Goal: Information Seeking & Learning: Check status

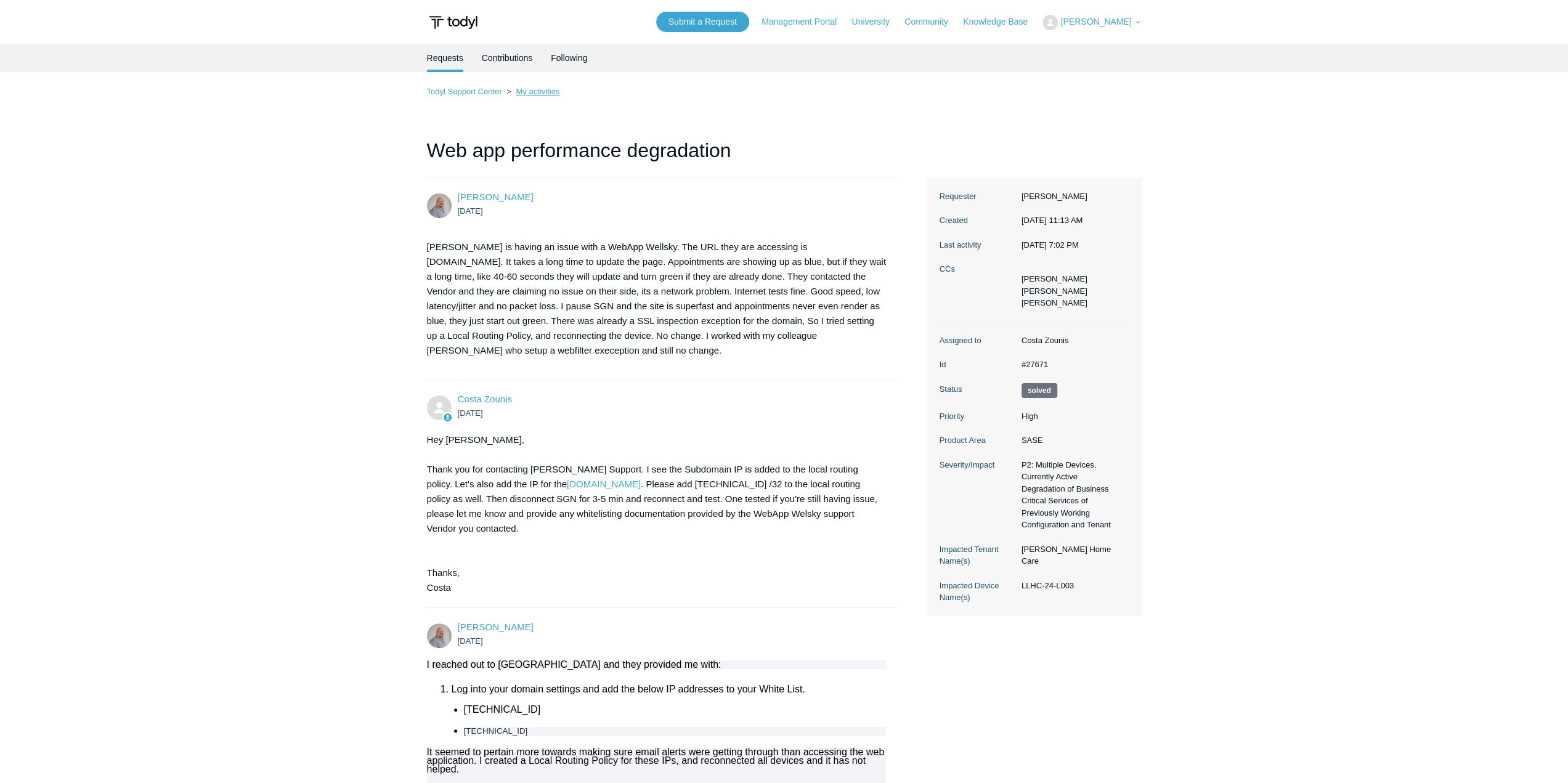
click at [528, 92] on link "My activities" at bounding box center [537, 91] width 44 height 9
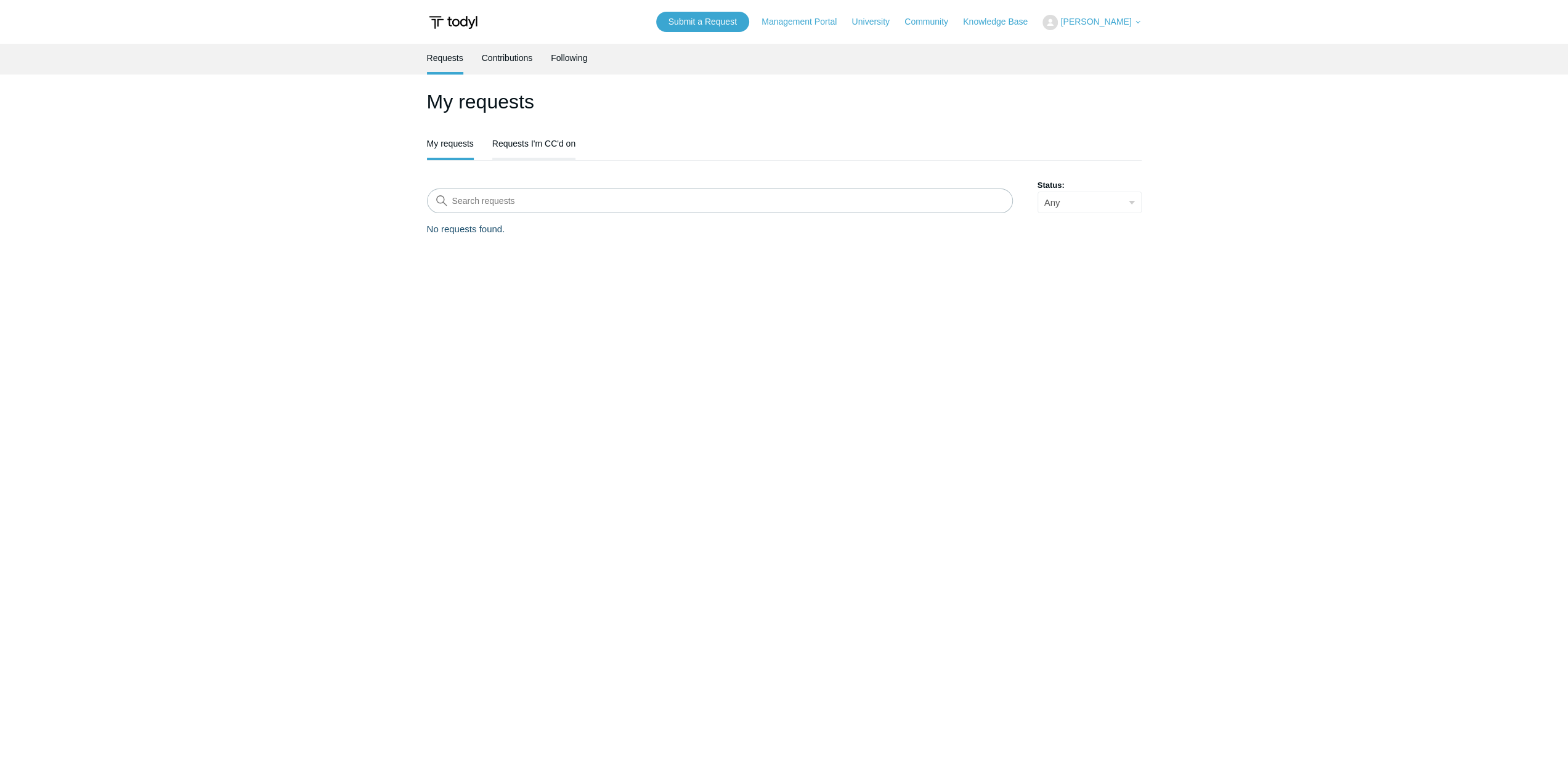
click at [544, 144] on link "Requests I'm CC'd on" at bounding box center [534, 142] width 83 height 26
click at [504, 62] on link "Contributions" at bounding box center [507, 56] width 51 height 26
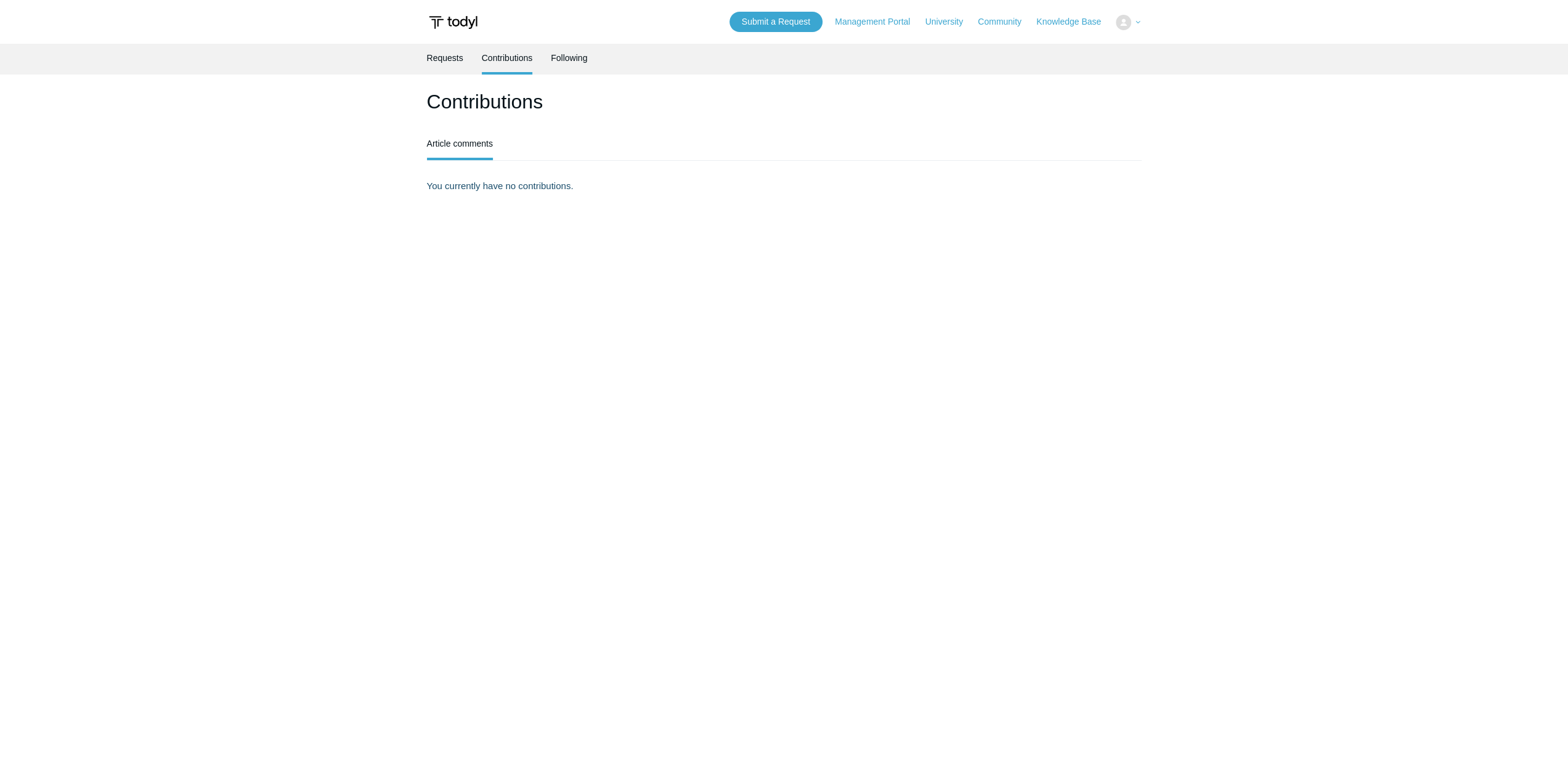
click at [577, 59] on link "Following" at bounding box center [569, 58] width 36 height 28
click at [457, 59] on link "Requests" at bounding box center [445, 56] width 36 height 26
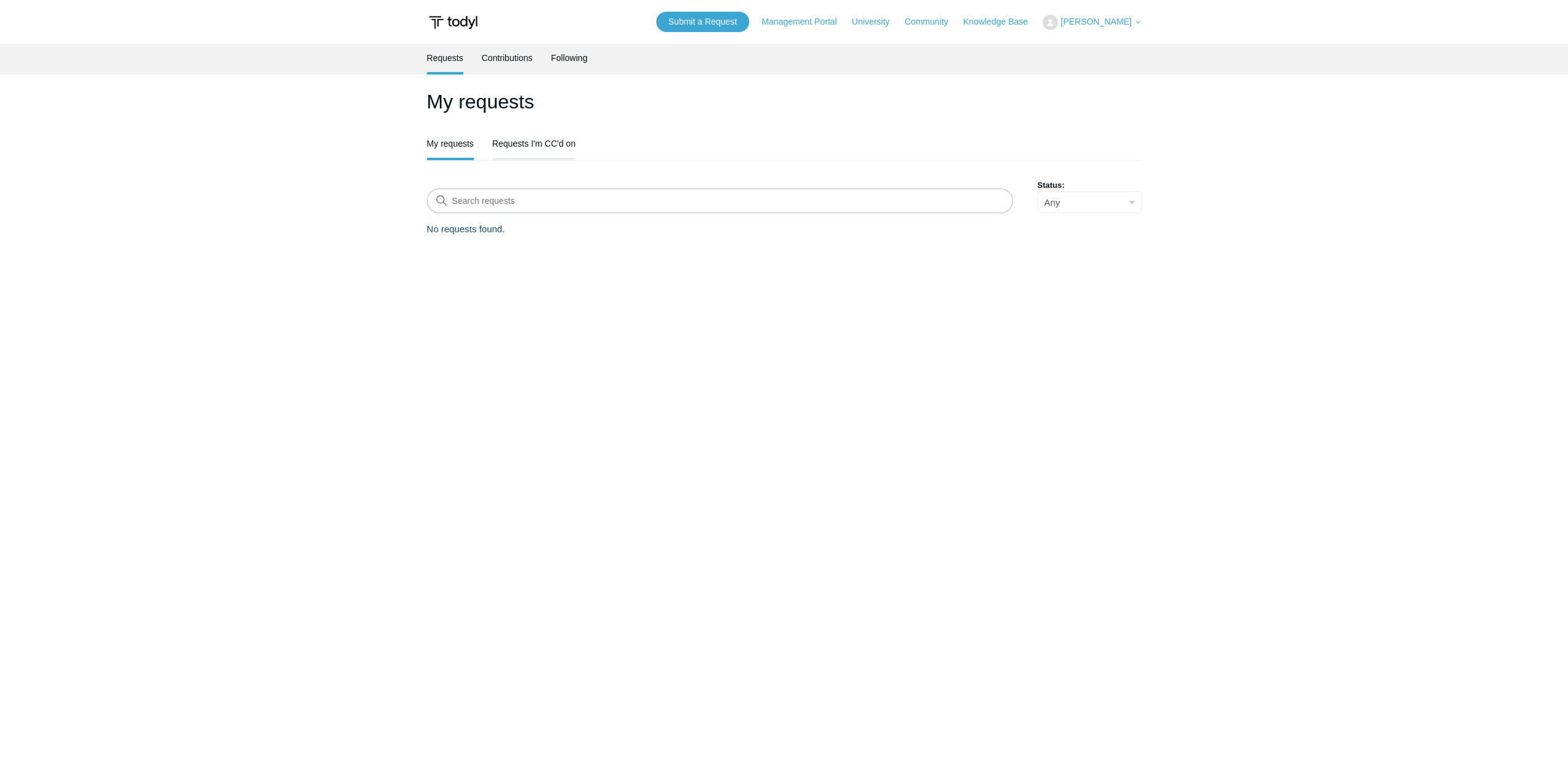
click at [564, 142] on link "Requests I'm CC'd on" at bounding box center [534, 142] width 83 height 26
click at [525, 294] on link "Web app performance degradation" at bounding box center [573, 293] width 292 height 14
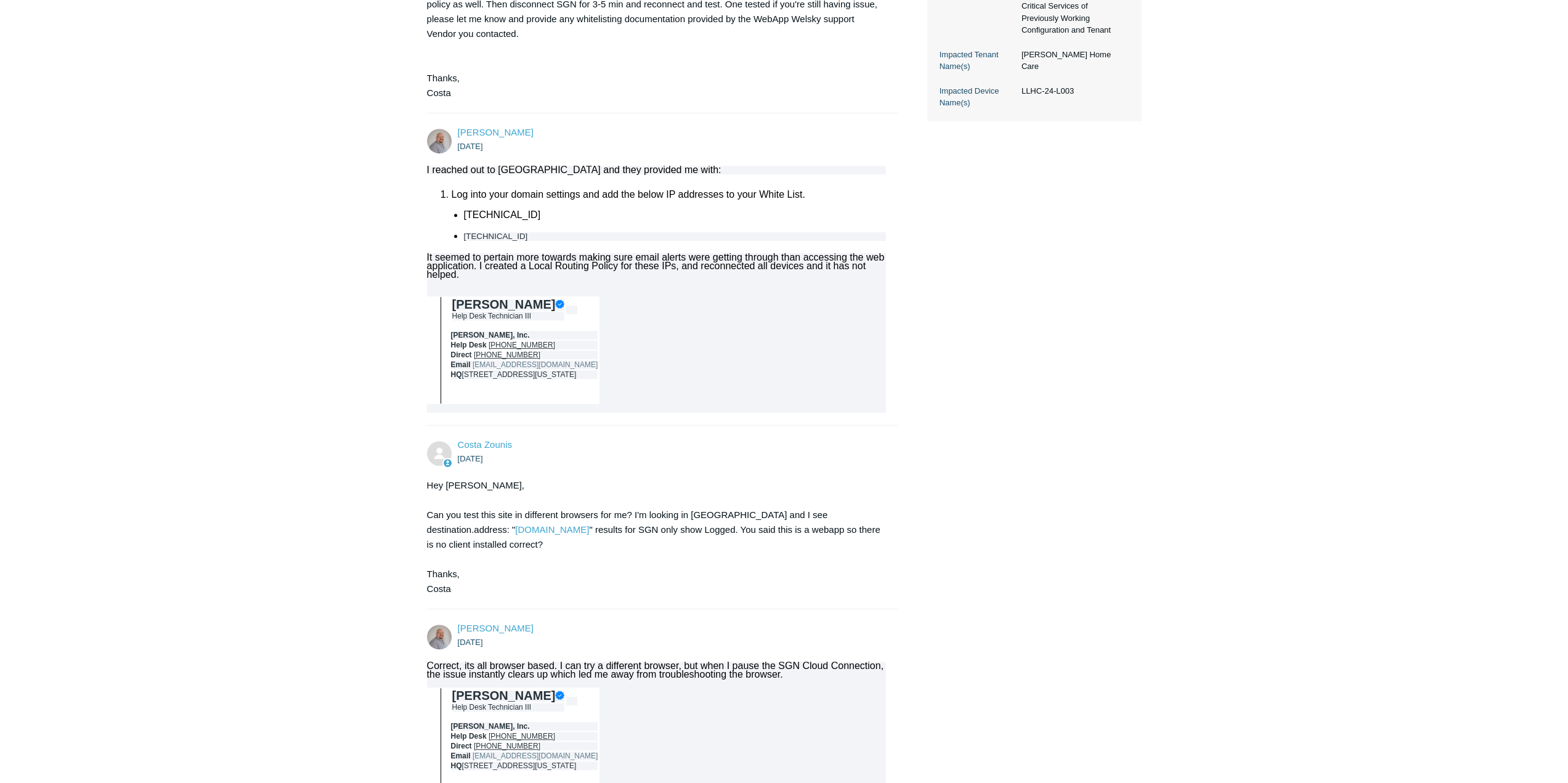
scroll to position [493, 0]
drag, startPoint x: 539, startPoint y: 221, endPoint x: 595, endPoint y: 204, distance: 58.5
click at [463, 209] on ul "50.31.40.23 208.117.55.204" at bounding box center [669, 225] width 435 height 34
copy ul "50.31.40.23 208.117.55.204"
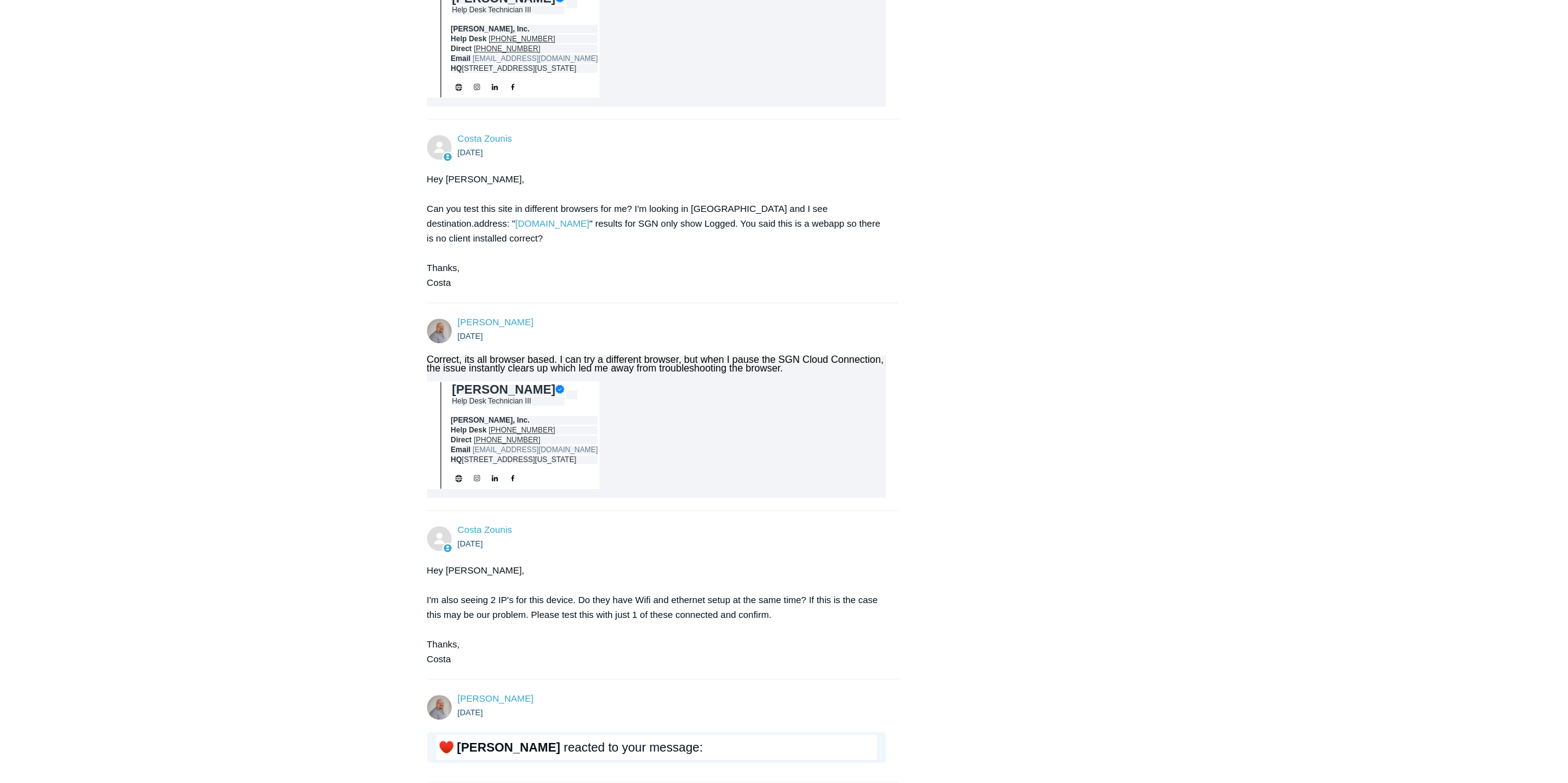
scroll to position [862, 0]
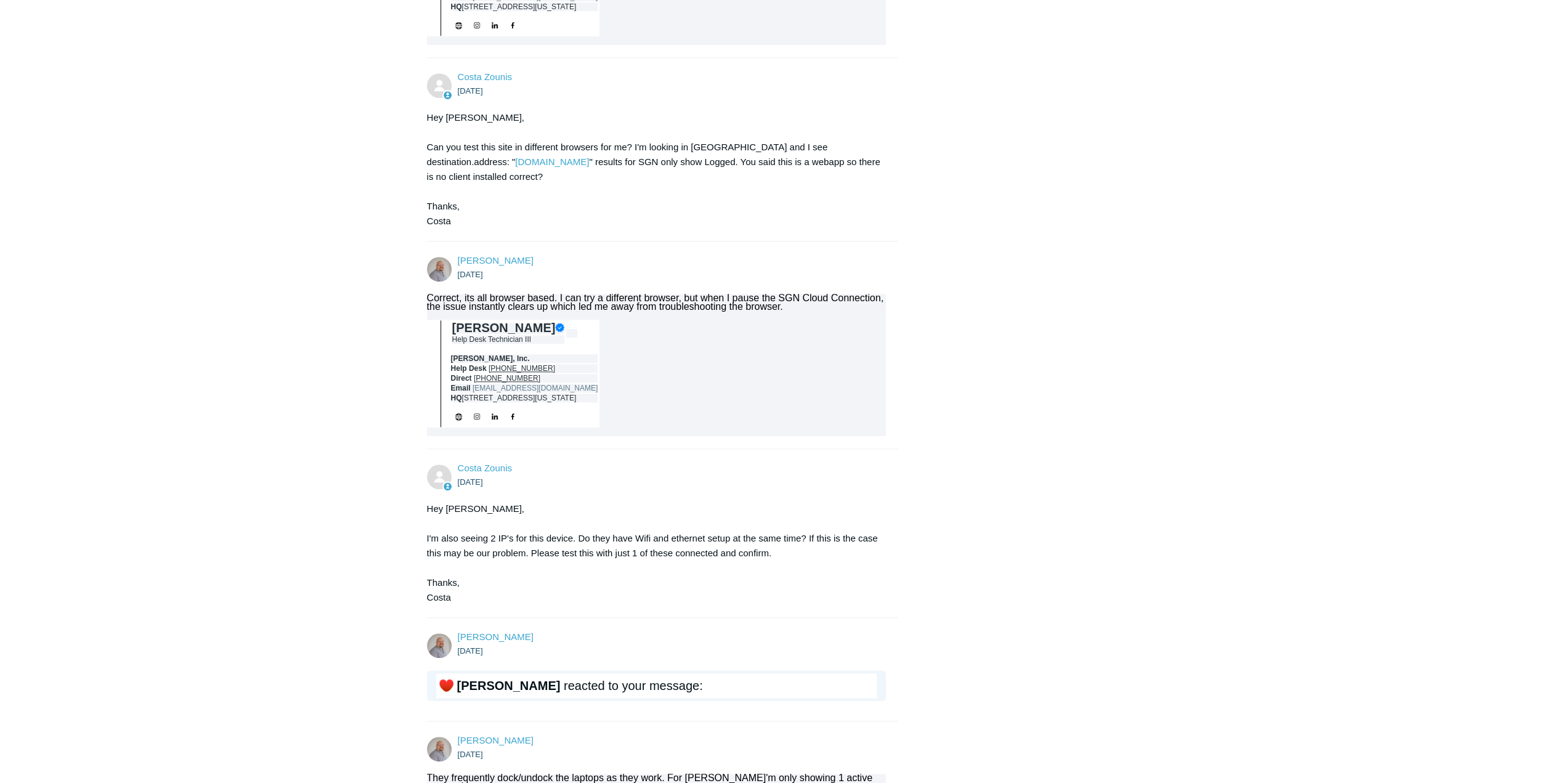
drag, startPoint x: 558, startPoint y: 147, endPoint x: 429, endPoint y: 142, distance: 129.1
click at [429, 142] on div "Hey Daniel, Can you test this site in different browsers for me? I'm looking in…" at bounding box center [657, 168] width 459 height 118
copy link "lauralynns.clearcareonline.com"
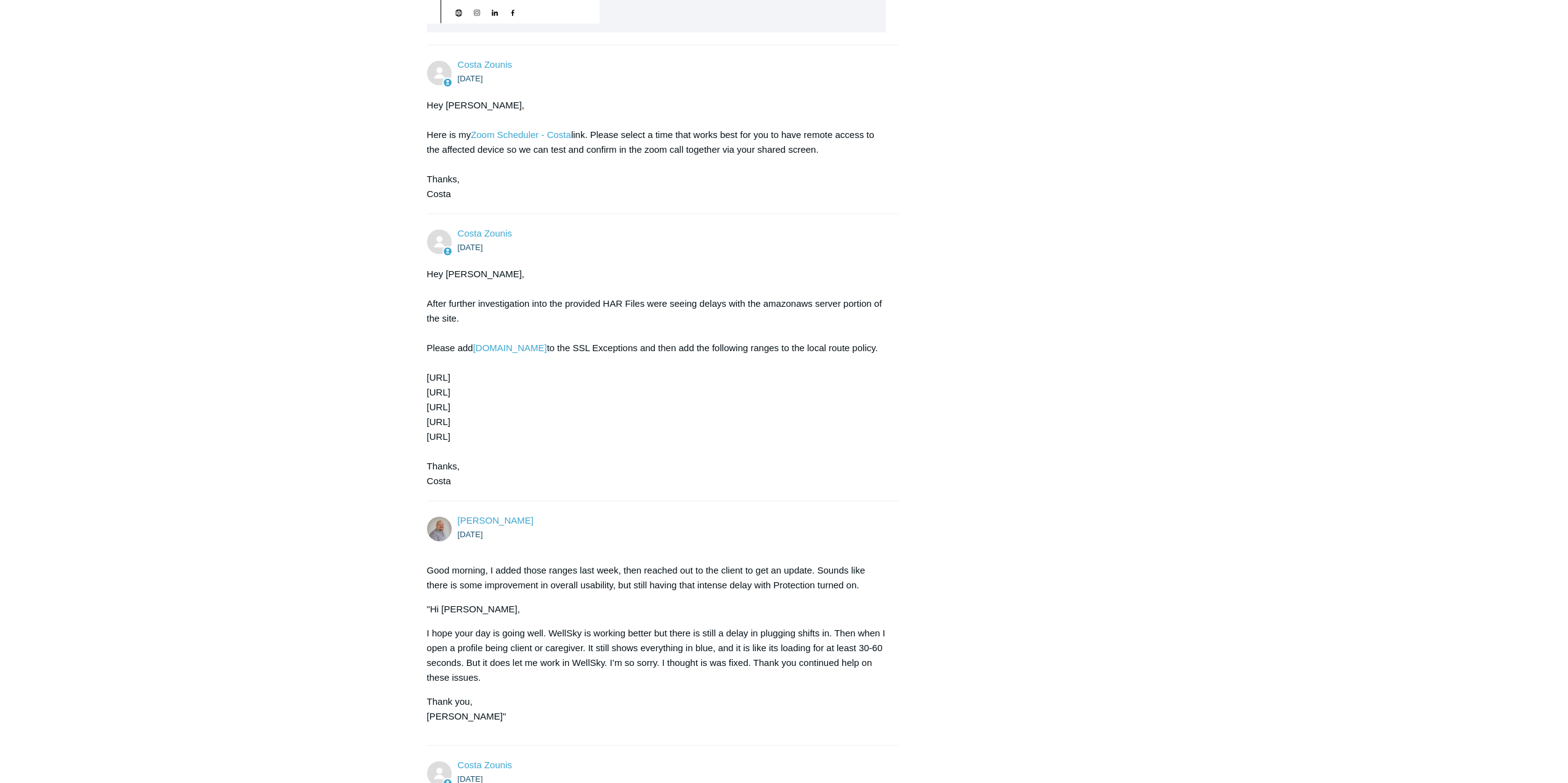
scroll to position [2587, 0]
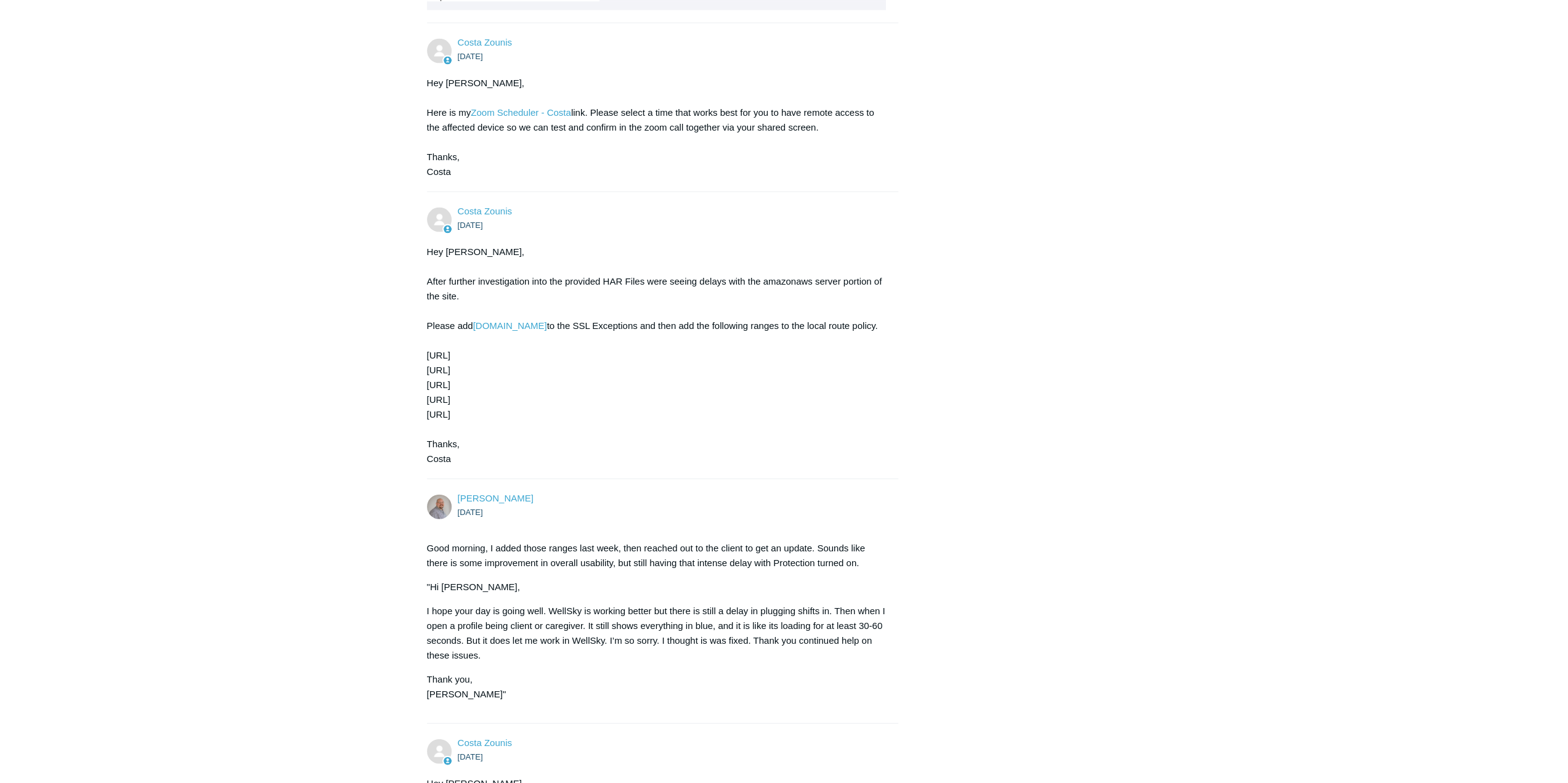
drag, startPoint x: 506, startPoint y: 391, endPoint x: 414, endPoint y: 337, distance: 106.7
click at [414, 337] on main "Requests Contributions Following Todyl Support Center My activities Web app per…" at bounding box center [784, 19] width 1568 height 5124
copy div "44.224.0.0/11 54.148.0.0/15 34.208.0.0/12 35.160.0.0/13 52.32.0.0/14"
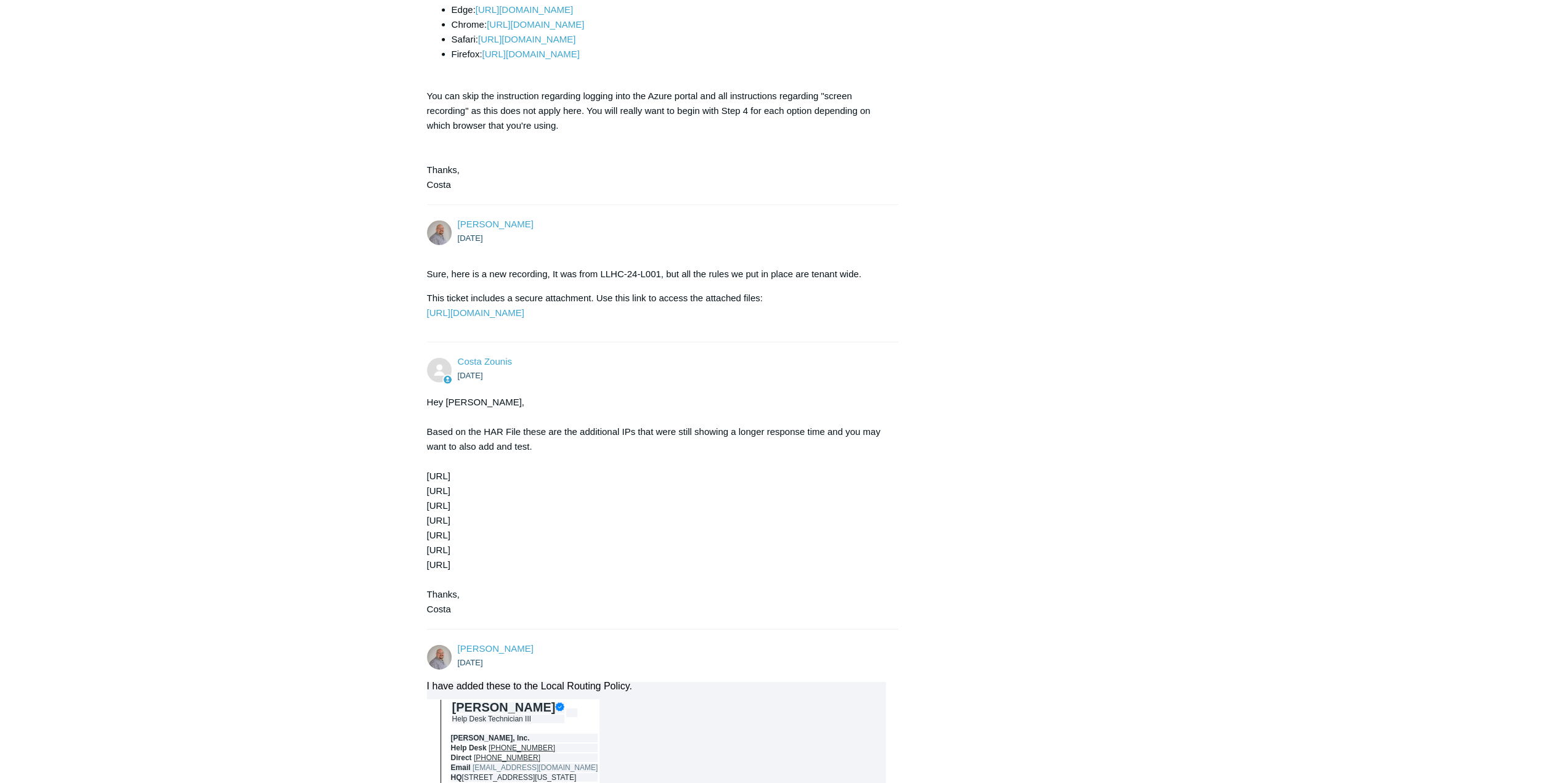
scroll to position [3449, 0]
drag, startPoint x: 522, startPoint y: 568, endPoint x: 413, endPoint y: 473, distance: 144.6
copy div "34.160.11.46/32 162.247.243.29/32 85.204.107.34/32 34.107.204.85/32 18.154.185.…"
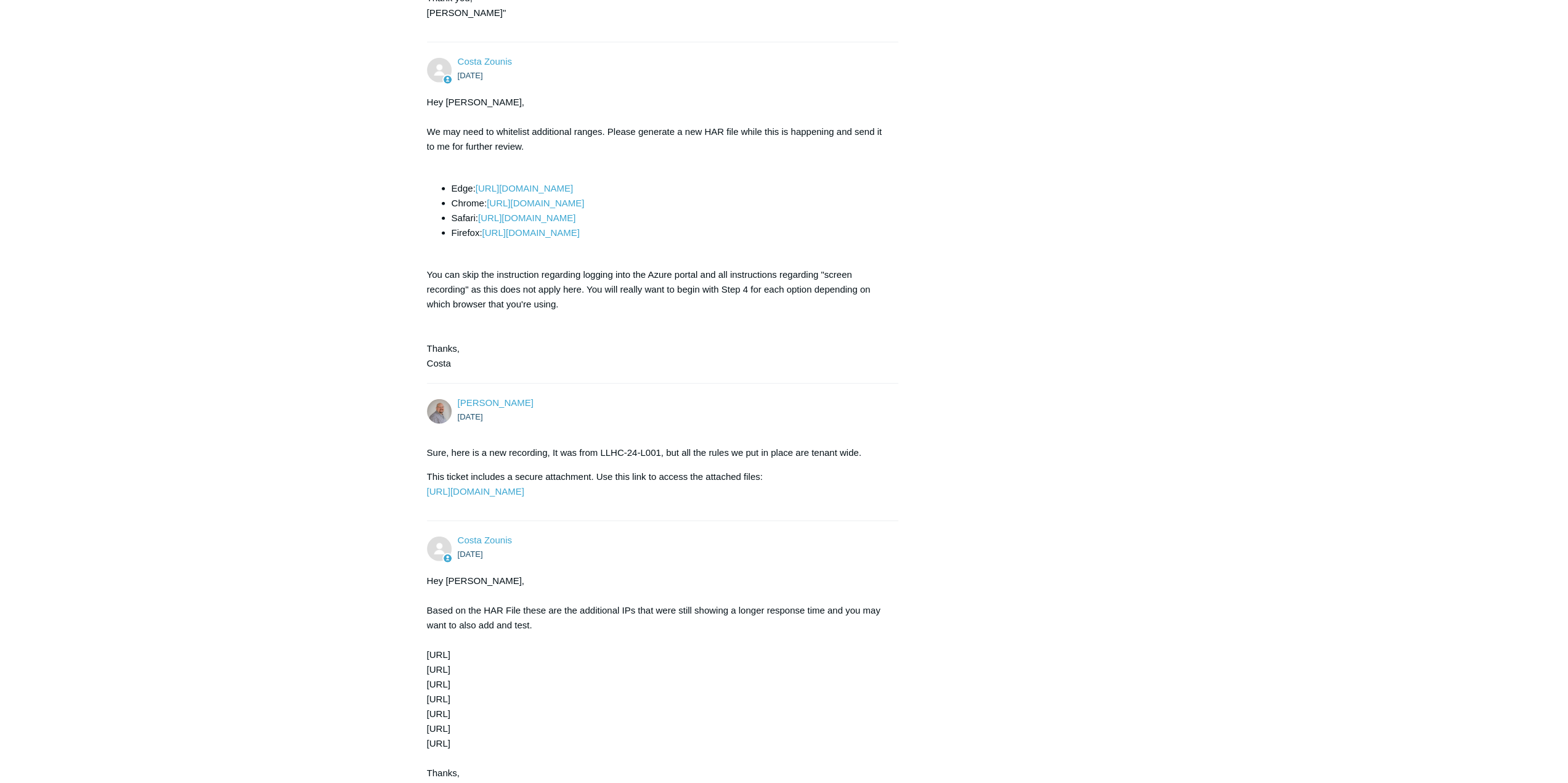
scroll to position [3288, 0]
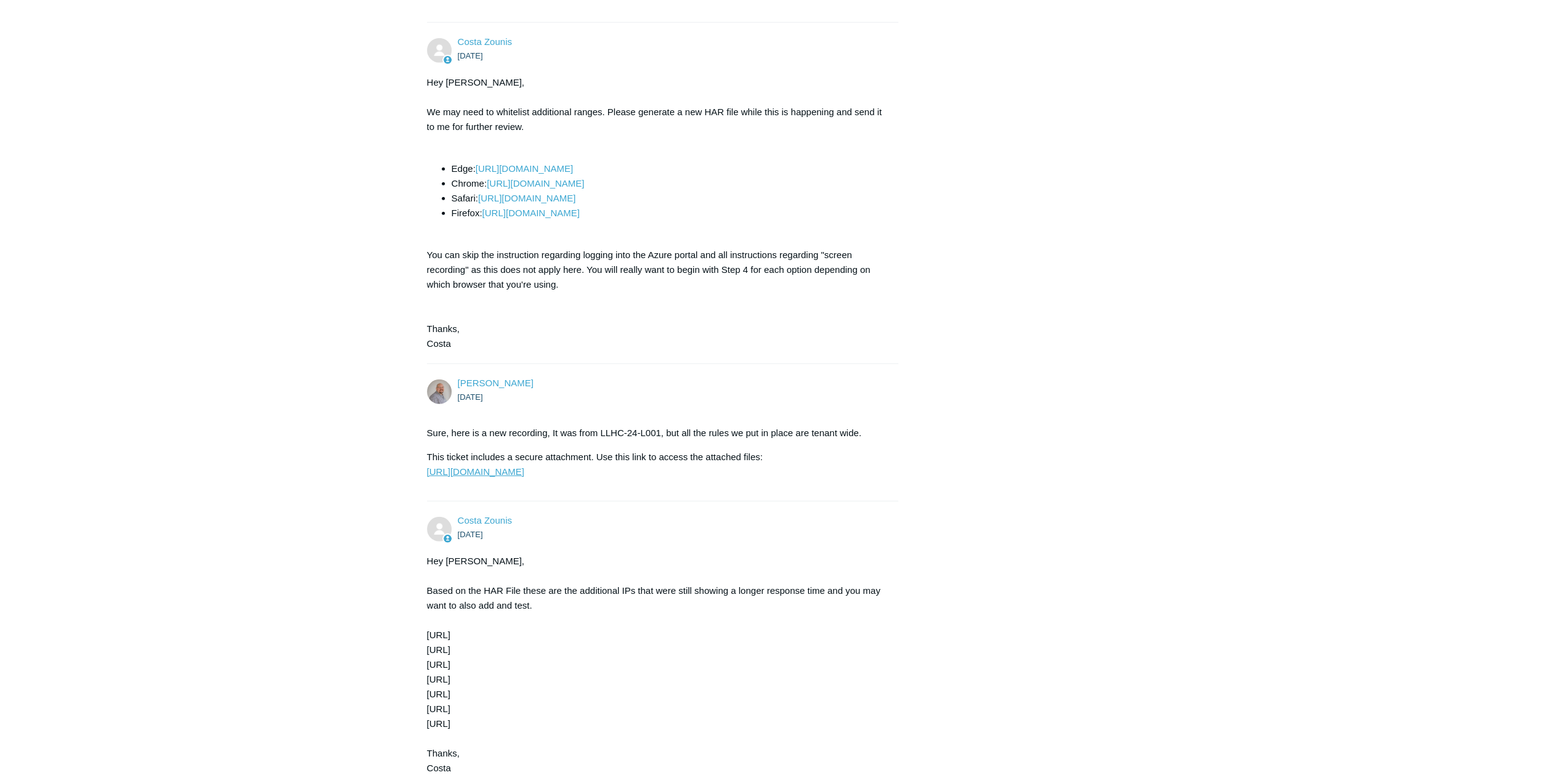
click at [525, 467] on link "https://todyl.sendsafely.com/receive/?thread=7N6G-0A5J&packageCode=0BPBGzdVOKJP…" at bounding box center [476, 472] width 97 height 11
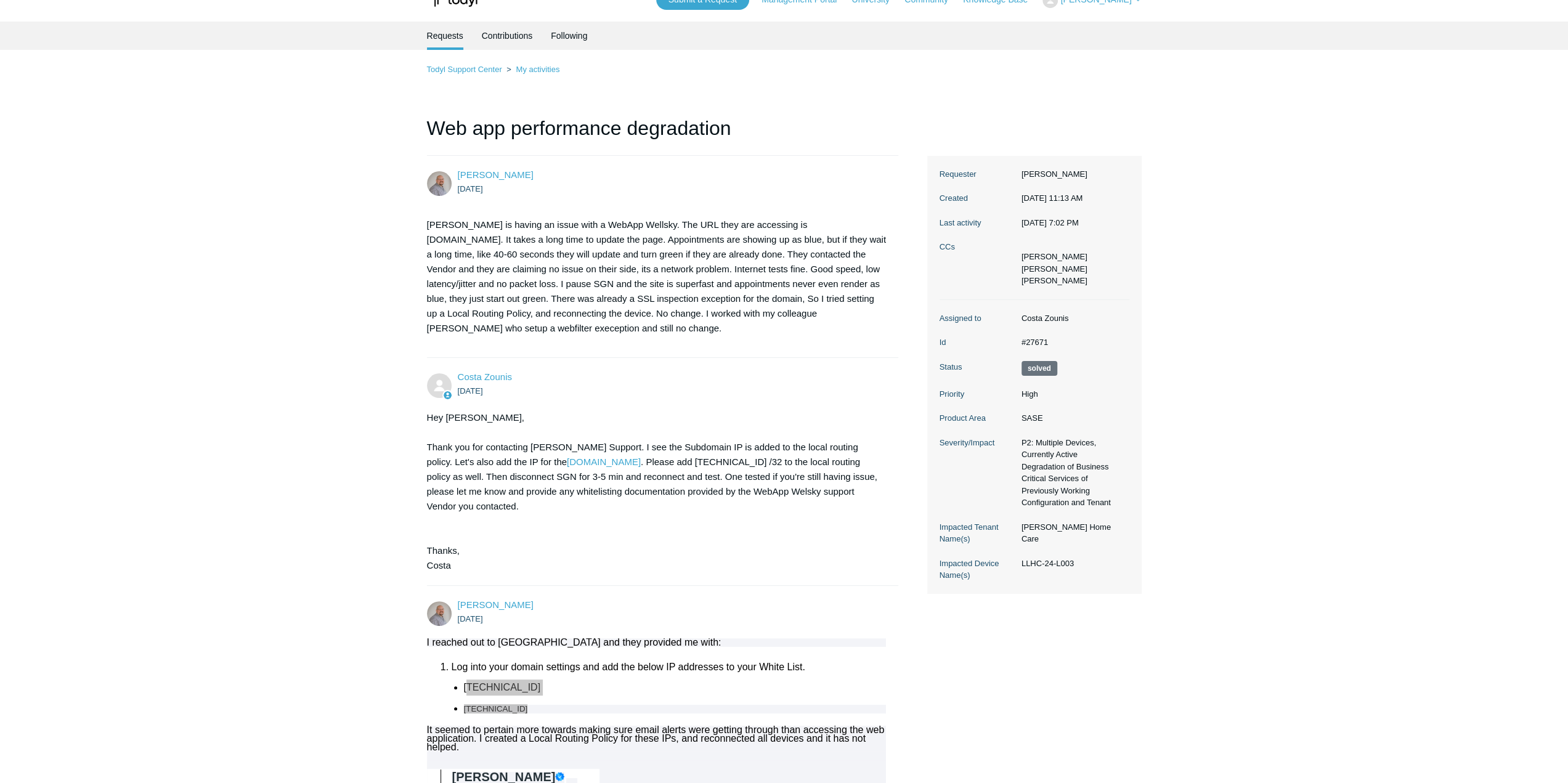
scroll to position [0, 0]
